Goal: Task Accomplishment & Management: Complete application form

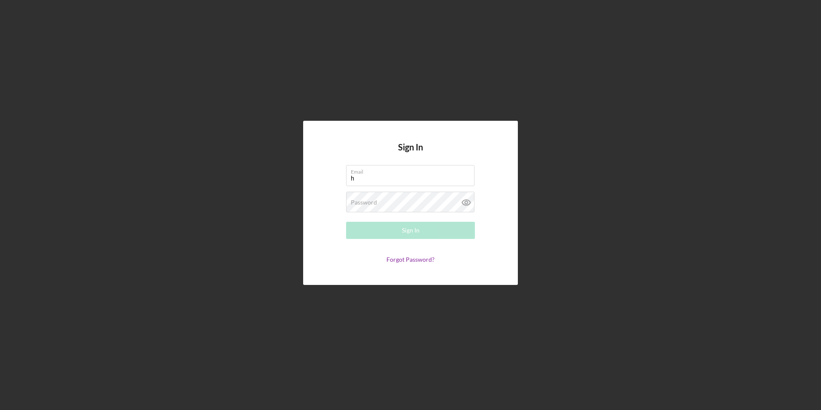
type input "hm@charterconcrete.com"
click at [362, 202] on label "Password" at bounding box center [364, 202] width 26 height 7
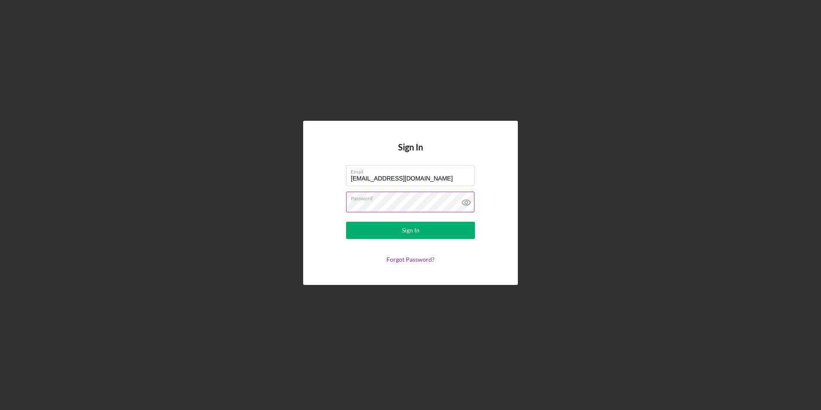
click at [346, 222] on button "Sign In" at bounding box center [410, 230] width 129 height 17
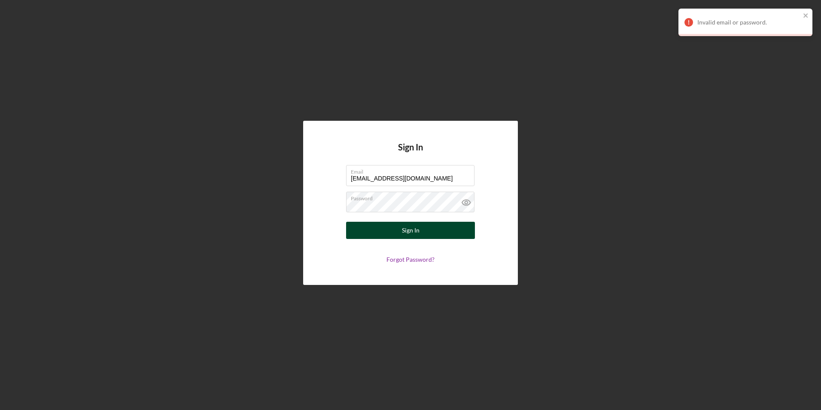
click at [409, 228] on div "Sign In" at bounding box center [411, 230] width 18 height 17
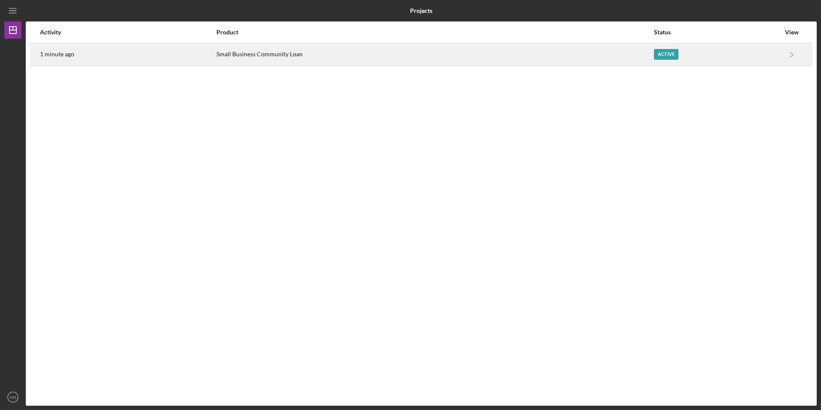
click at [227, 54] on div "Small Business Community Loan" at bounding box center [434, 54] width 437 height 21
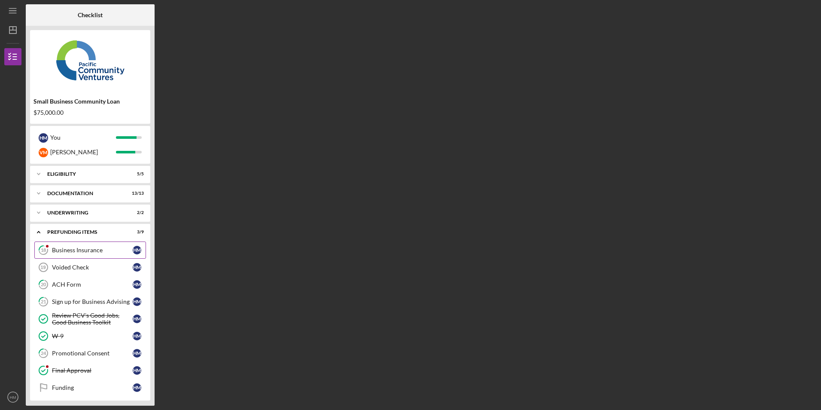
click at [77, 252] on div "Business Insurance" at bounding box center [92, 249] width 81 height 7
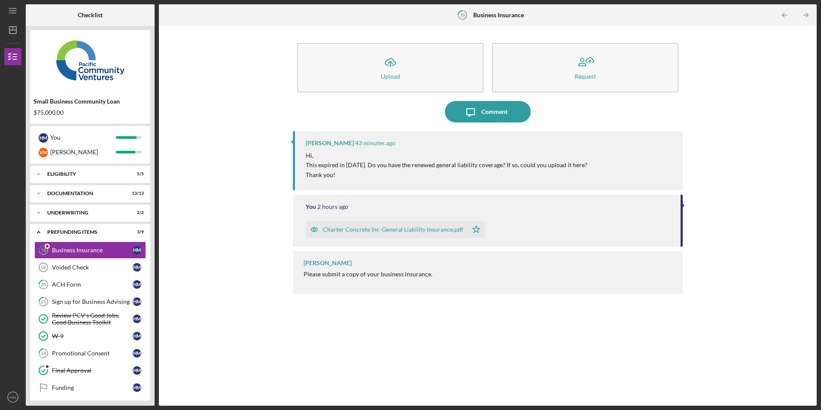
click at [406, 234] on div "Charter Concrete Inc-General Liability Insurance.pdf" at bounding box center [387, 229] width 162 height 17
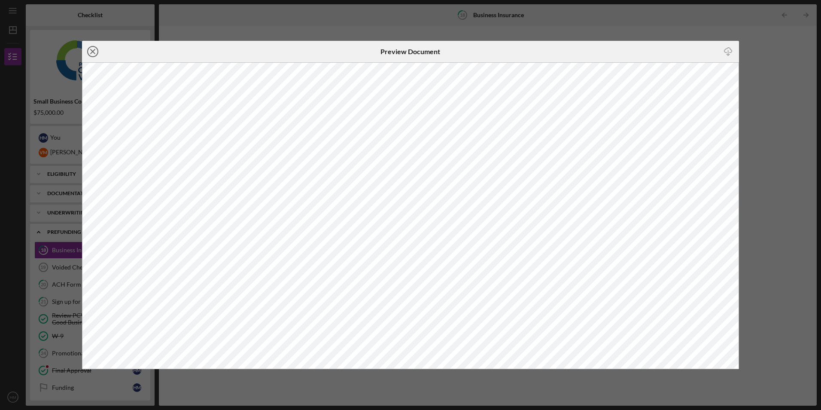
click at [94, 53] on icon "Icon/Close" at bounding box center [92, 51] width 21 height 21
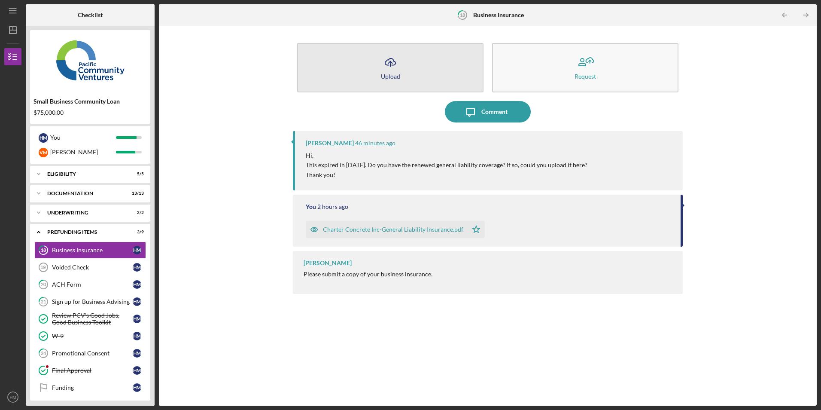
click at [401, 70] on button "Icon/Upload Upload" at bounding box center [390, 67] width 186 height 49
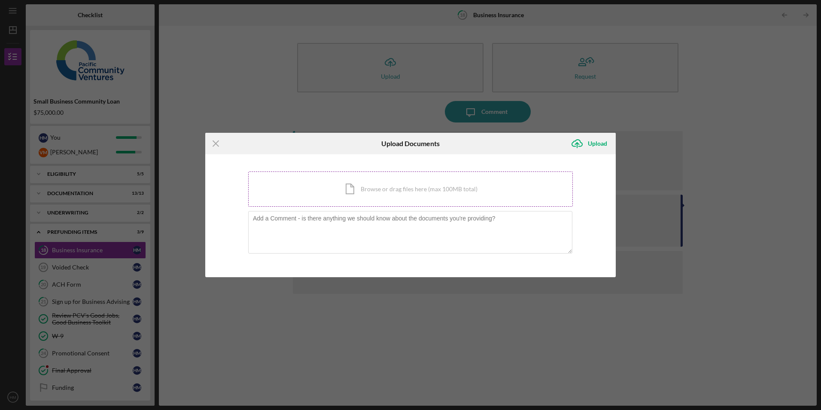
click at [352, 188] on div "Icon/Document Browse or drag files here (max 100MB total) Tap to choose files o…" at bounding box center [410, 188] width 325 height 35
click at [214, 146] on line at bounding box center [216, 144] width 6 height 6
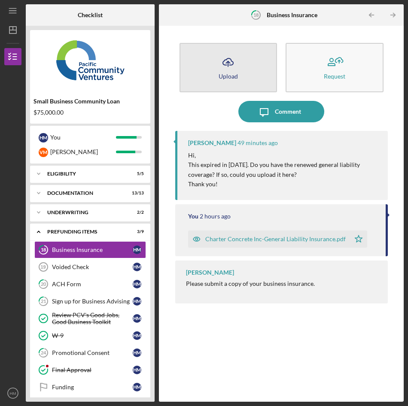
click at [231, 73] on div "Upload" at bounding box center [228, 76] width 19 height 6
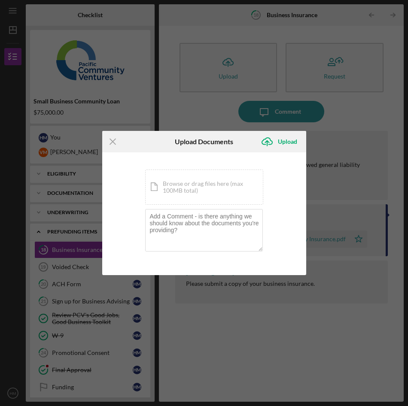
drag, startPoint x: 180, startPoint y: 185, endPoint x: 141, endPoint y: 163, distance: 45.0
click at [141, 163] on div "You're uploading documents related to Business Insurance . Icon/Document Browse…" at bounding box center [204, 213] width 204 height 123
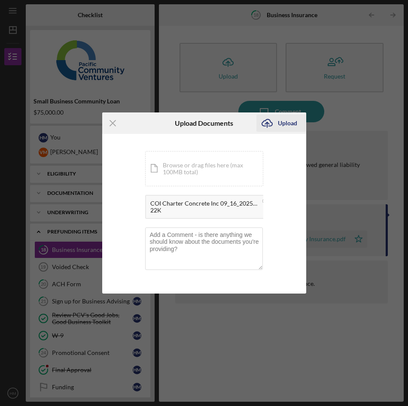
click at [282, 124] on div "Upload" at bounding box center [287, 123] width 19 height 17
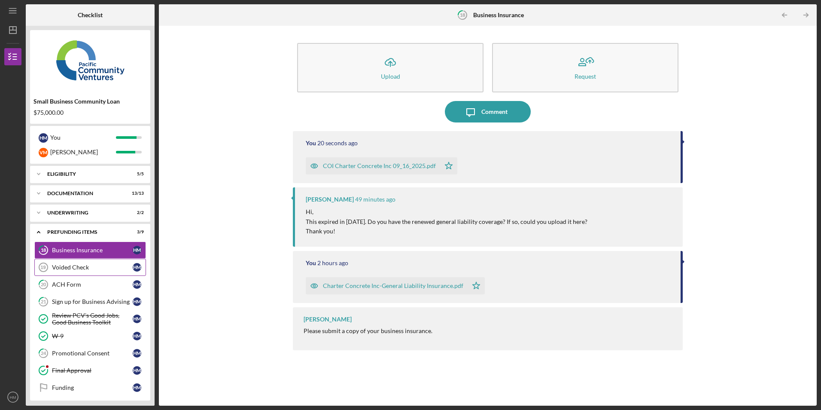
click at [67, 266] on div "Voided Check" at bounding box center [92, 267] width 81 height 7
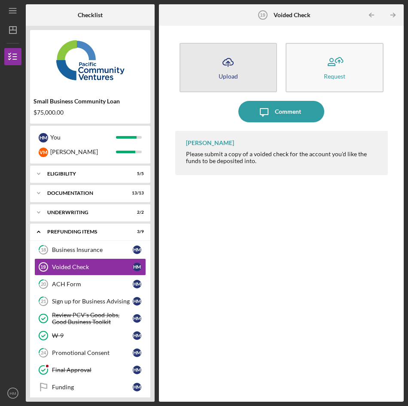
click at [228, 66] on line "button" at bounding box center [228, 63] width 0 height 5
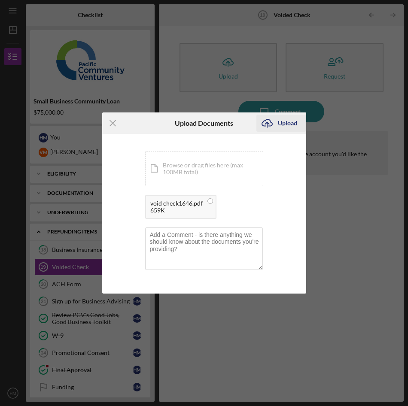
click at [281, 126] on div "Upload" at bounding box center [287, 123] width 19 height 17
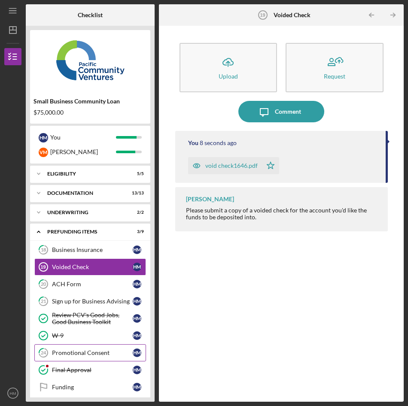
click at [49, 354] on icon "24" at bounding box center [43, 352] width 21 height 21
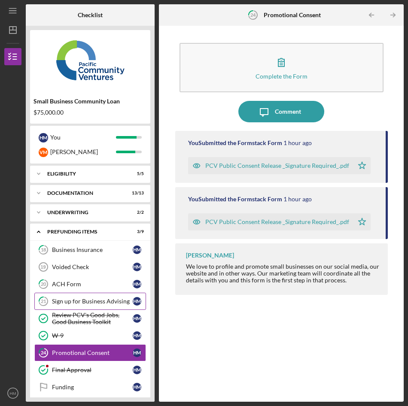
click at [83, 306] on link "21 Sign up for Business Advising H M" at bounding box center [90, 301] width 112 height 17
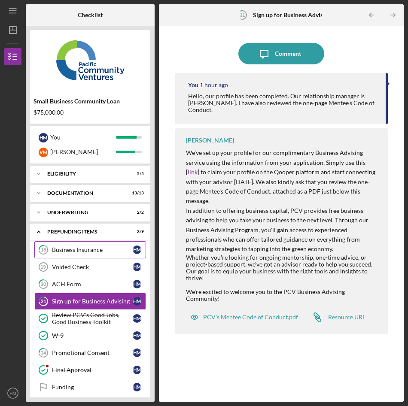
click at [80, 252] on div "Business Insurance" at bounding box center [92, 249] width 81 height 7
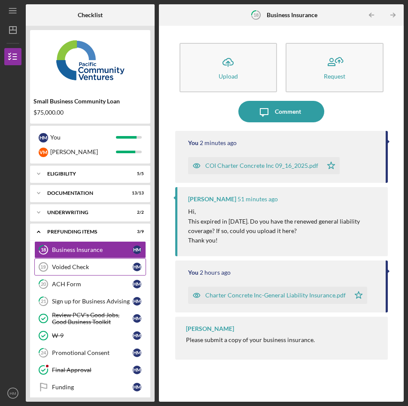
click at [70, 271] on link "Voided Check 19 Voided Check H M" at bounding box center [90, 266] width 112 height 17
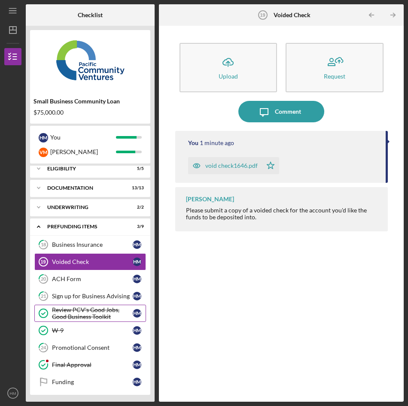
scroll to position [7, 0]
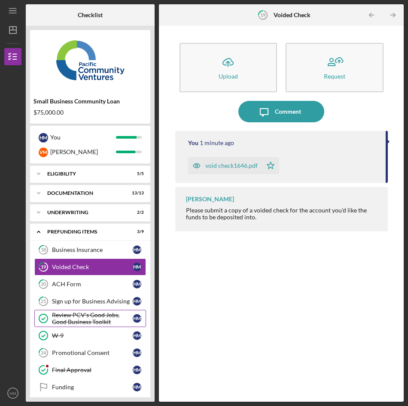
scroll to position [7, 0]
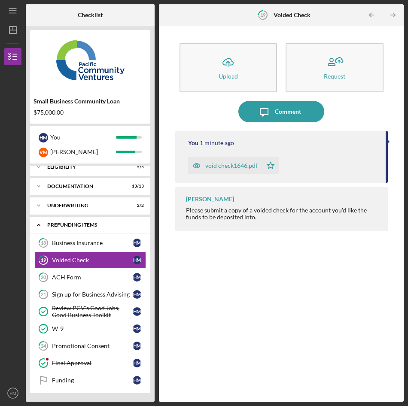
click at [40, 226] on icon "Icon/Expander" at bounding box center [38, 224] width 17 height 17
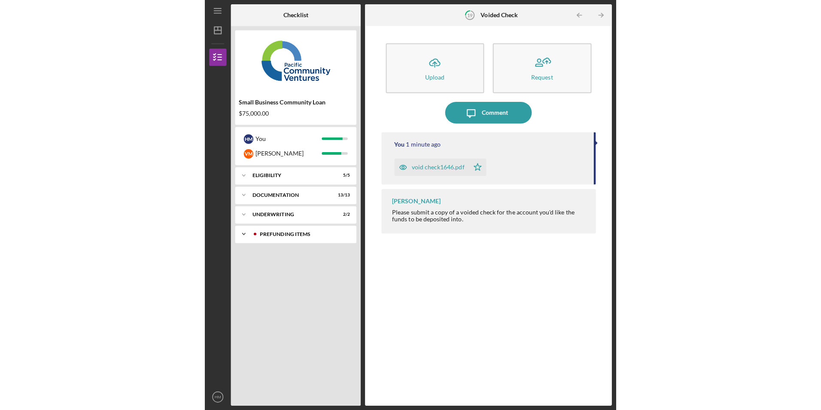
scroll to position [0, 0]
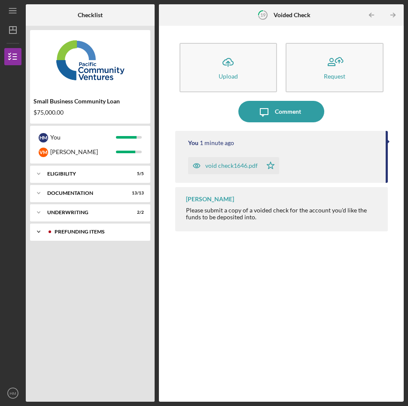
click at [38, 231] on polyline at bounding box center [38, 232] width 3 height 2
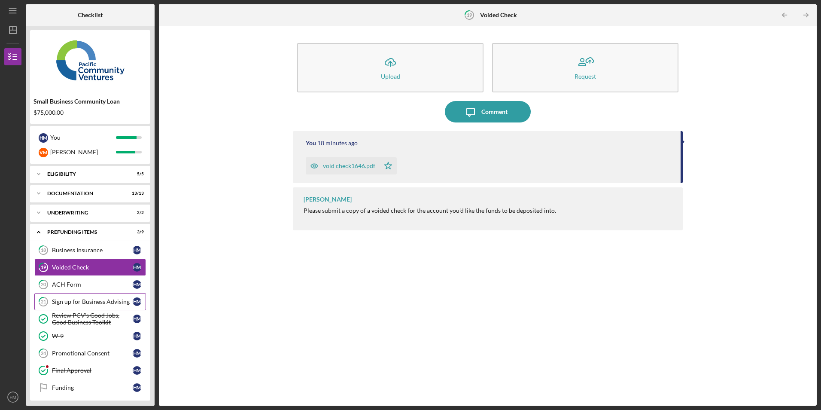
scroll to position [3, 0]
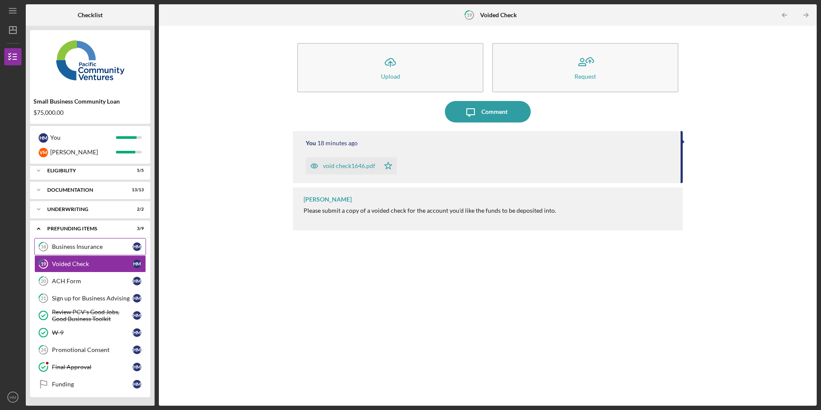
click at [81, 250] on div "Business Insurance" at bounding box center [92, 246] width 81 height 7
